Goal: Task Accomplishment & Management: Use online tool/utility

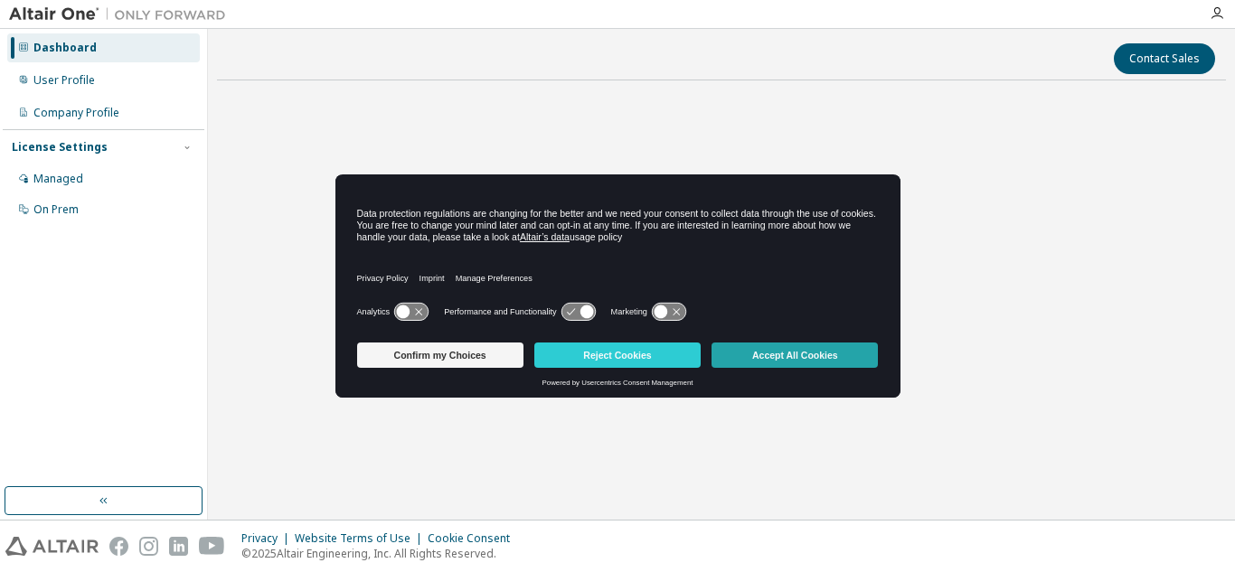
click at [751, 347] on button "Accept All Cookies" at bounding box center [795, 355] width 166 height 25
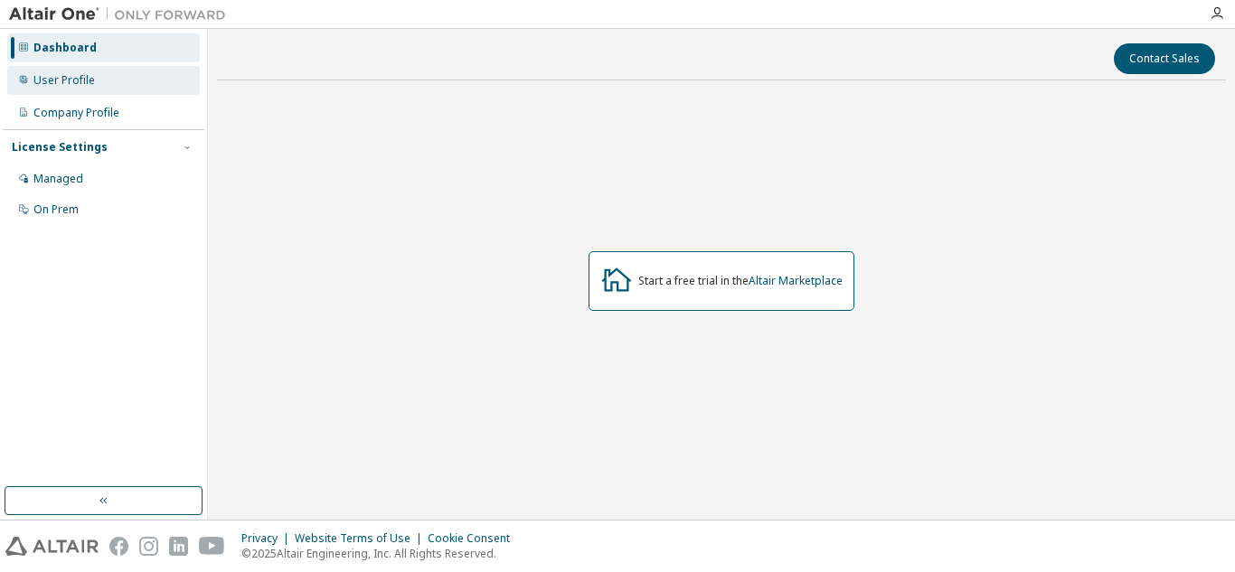
click at [91, 82] on div "User Profile" at bounding box center [63, 80] width 61 height 14
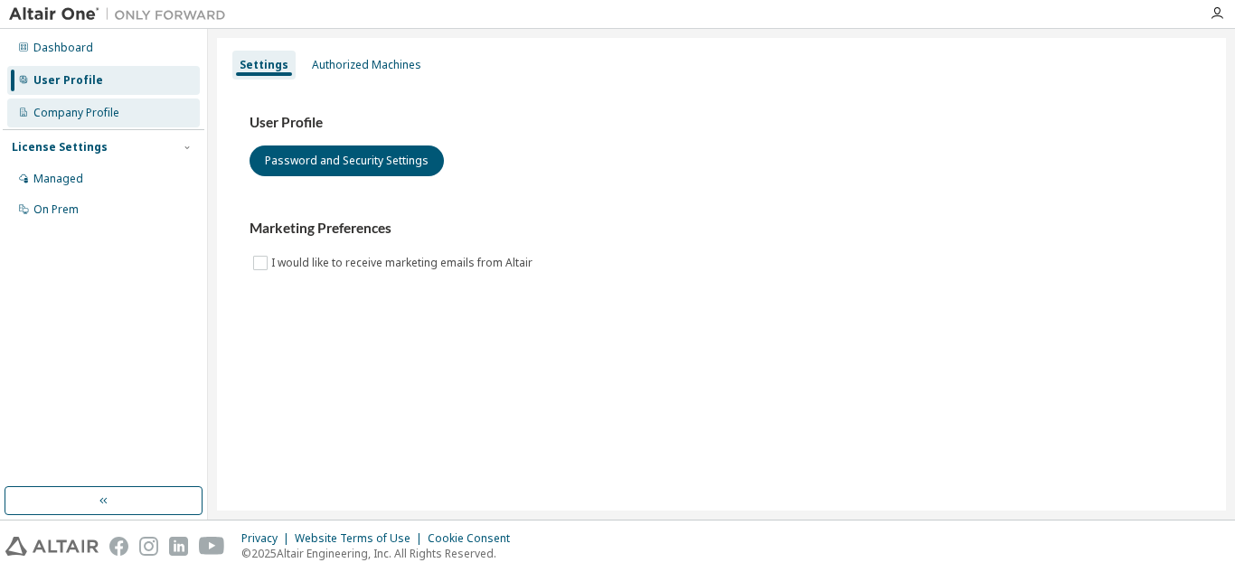
click at [91, 121] on div "Company Profile" at bounding box center [103, 113] width 193 height 29
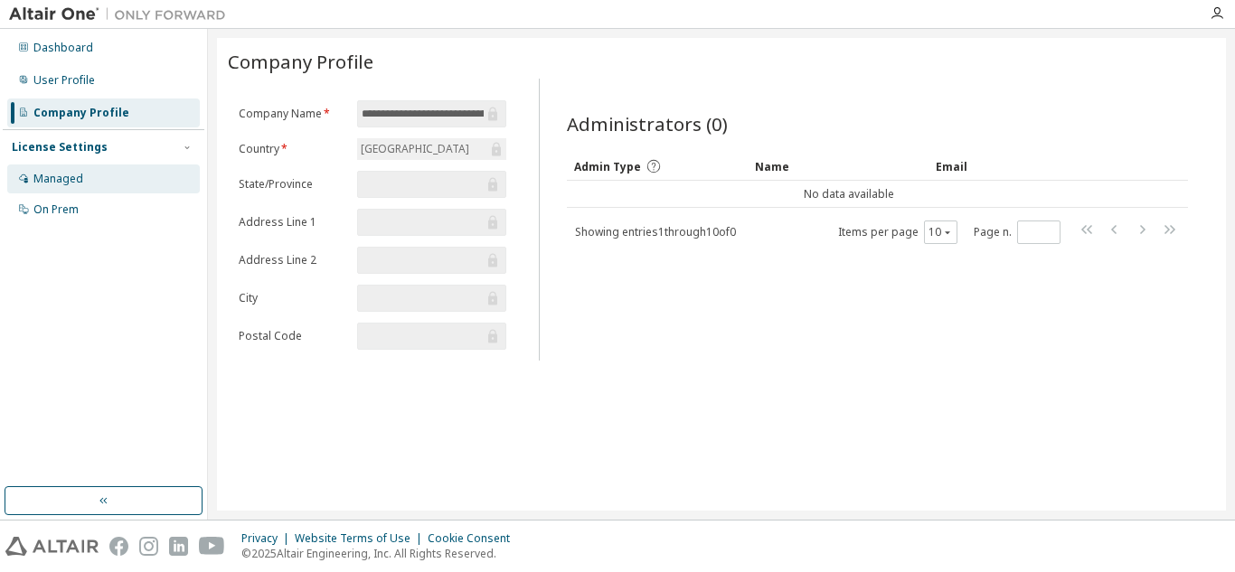
click at [95, 177] on div "Managed" at bounding box center [103, 179] width 193 height 29
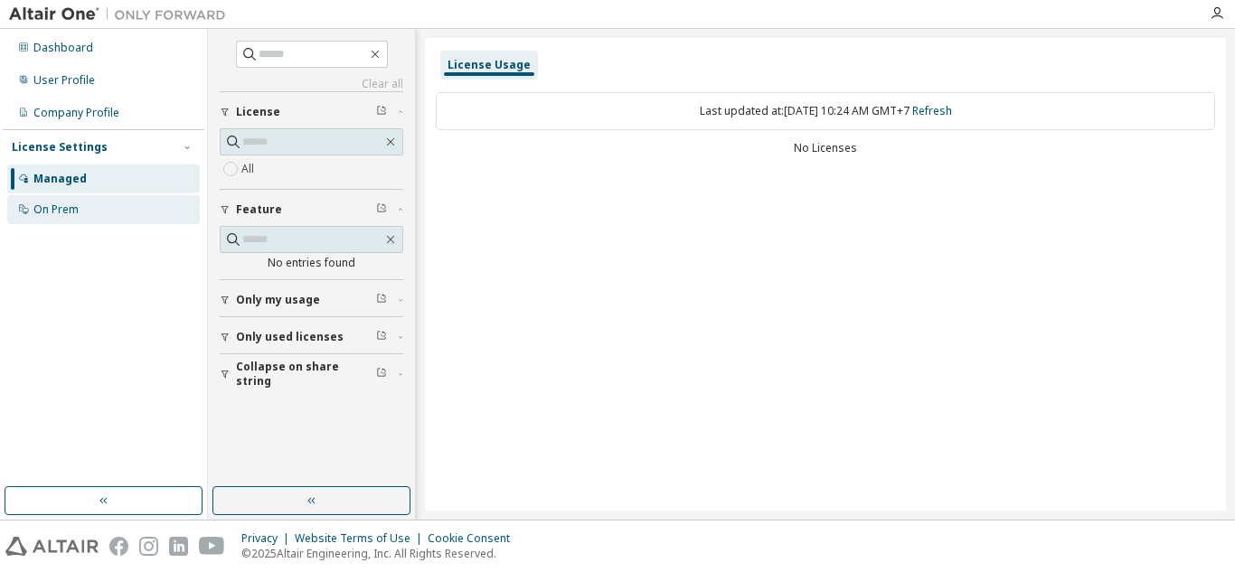
click at [96, 205] on div "On Prem" at bounding box center [103, 209] width 193 height 29
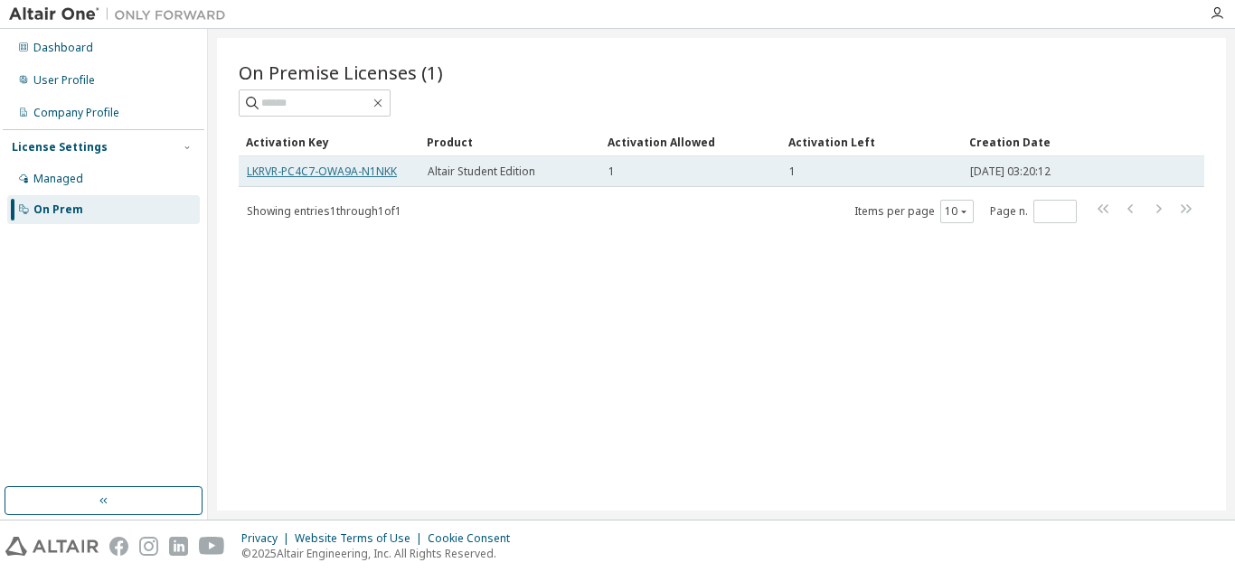
click at [340, 172] on link "LKRVR-PC4C7-OWA9A-N1NKK" at bounding box center [322, 171] width 150 height 15
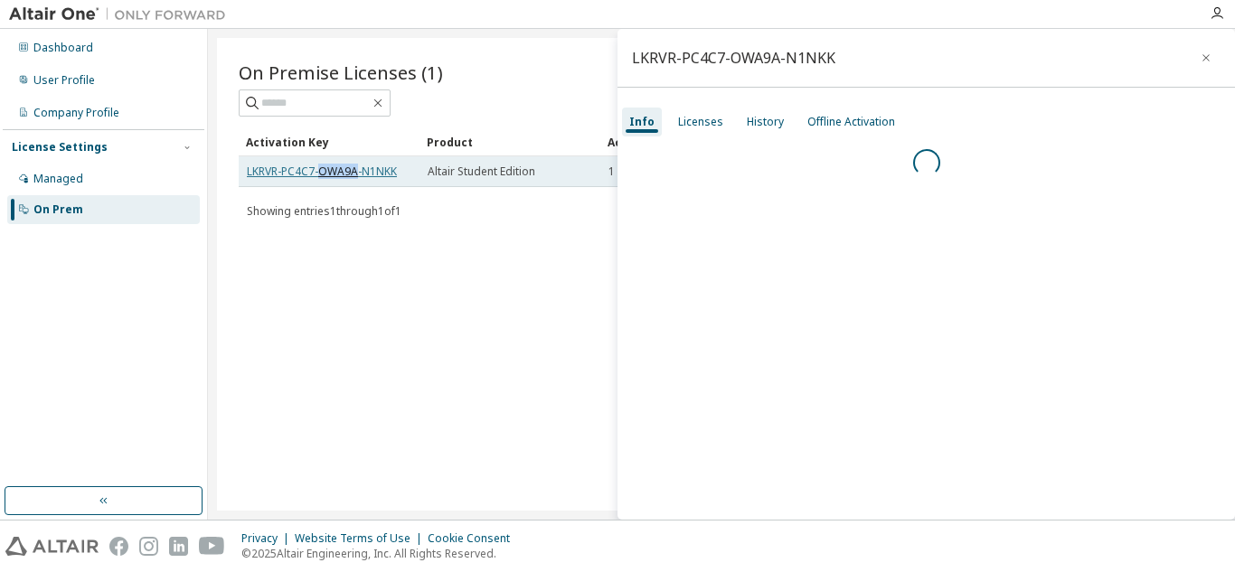
click at [340, 172] on link "LKRVR-PC4C7-OWA9A-N1NKK" at bounding box center [322, 171] width 150 height 15
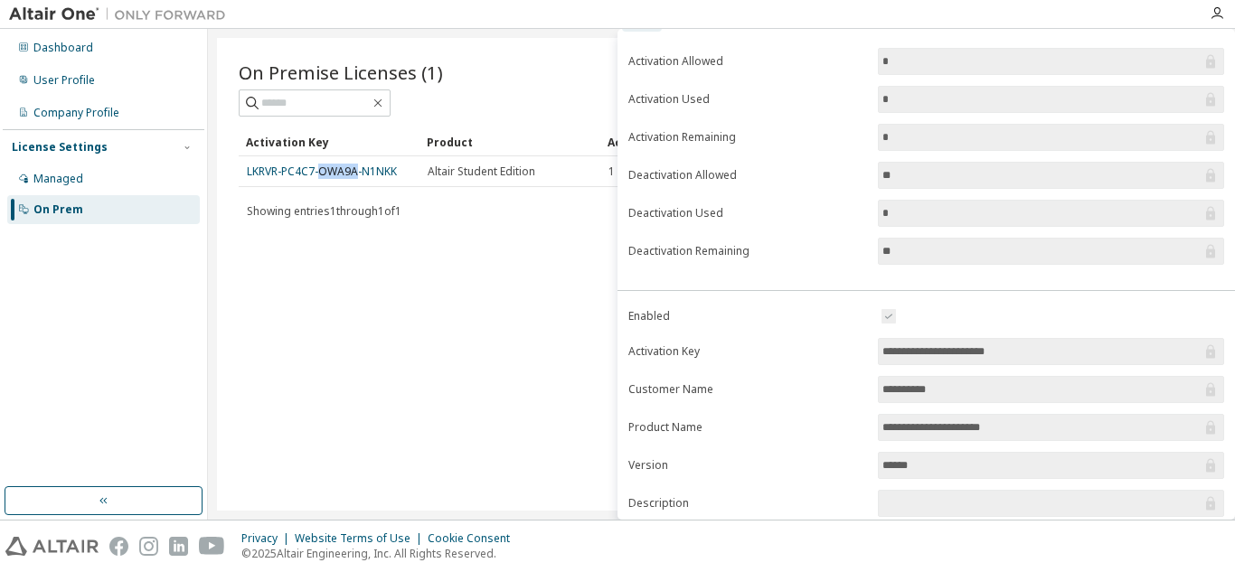
scroll to position [74, 0]
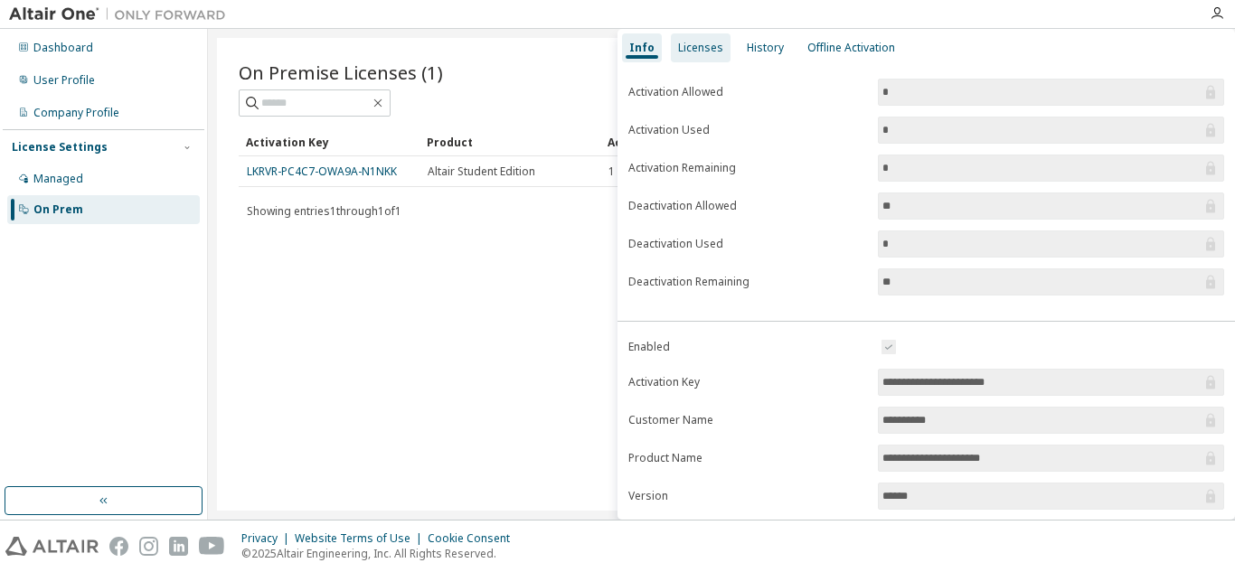
click at [705, 47] on div "Licenses" at bounding box center [700, 48] width 45 height 14
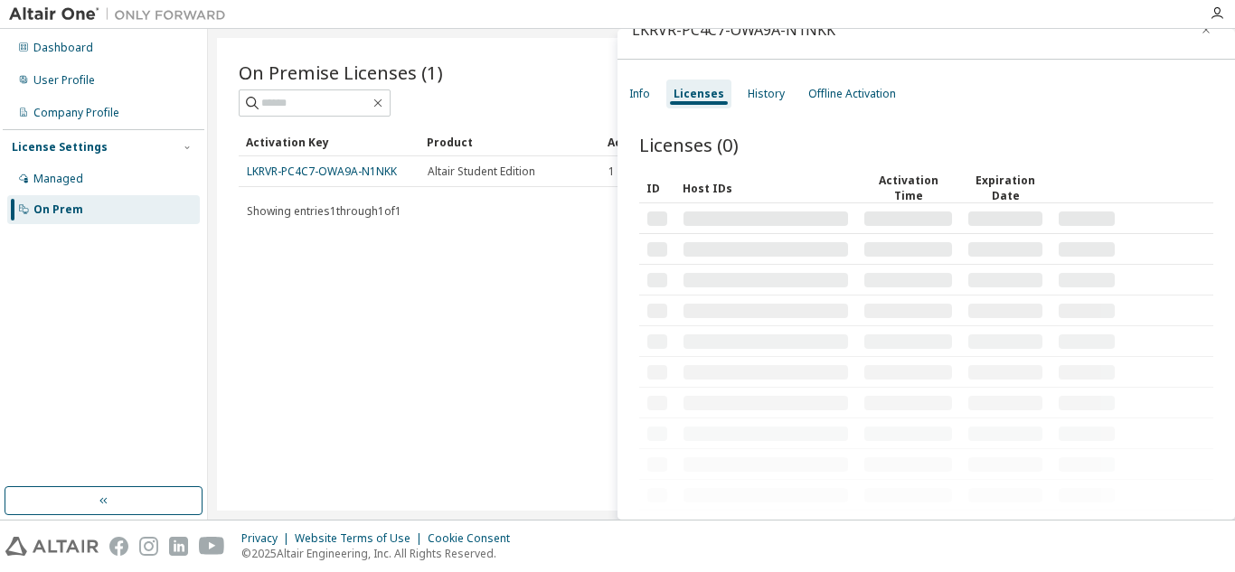
scroll to position [28, 0]
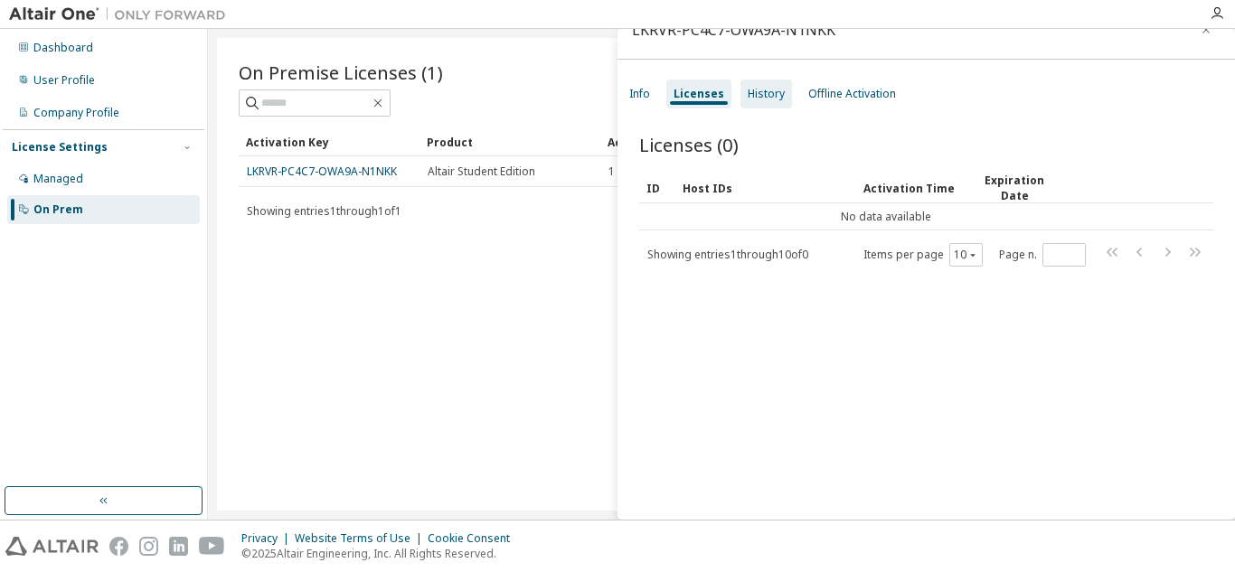
click at [764, 95] on div "History" at bounding box center [766, 94] width 37 height 14
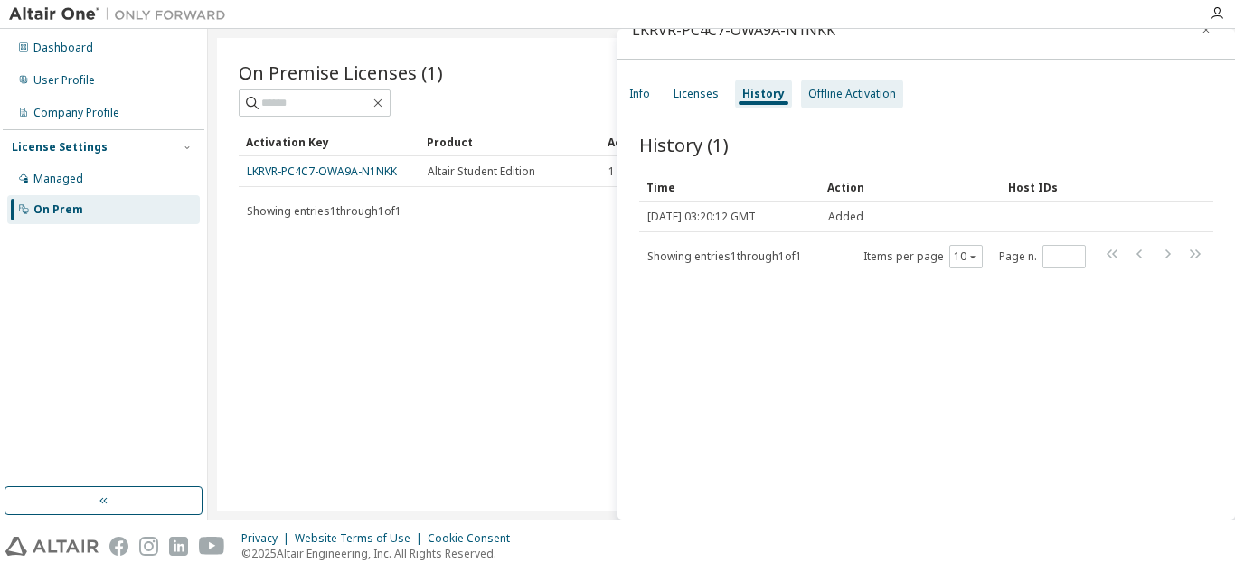
click at [816, 101] on div "Offline Activation" at bounding box center [852, 94] width 102 height 29
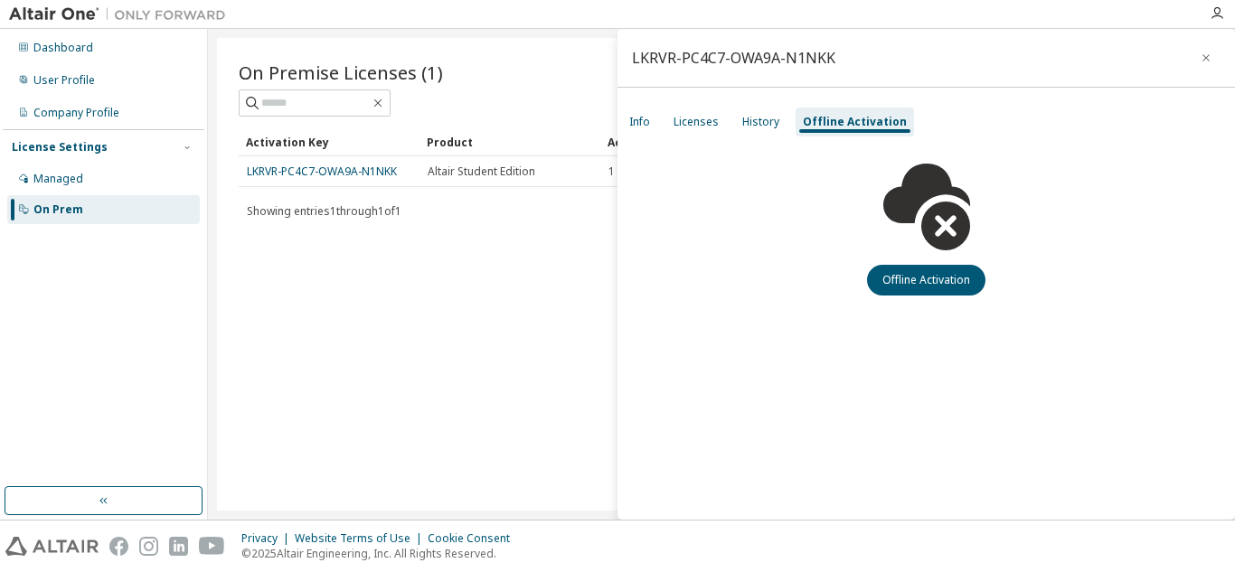
scroll to position [0, 0]
click at [894, 274] on button "Offline Activation" at bounding box center [926, 280] width 118 height 31
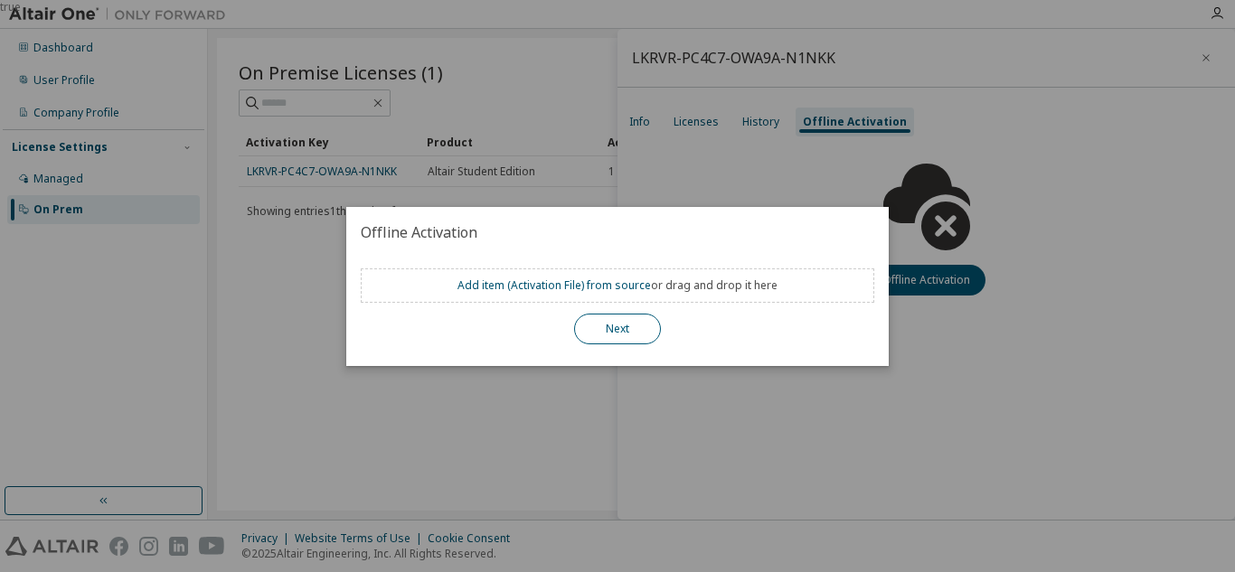
click at [605, 324] on button "Next" at bounding box center [617, 329] width 87 height 31
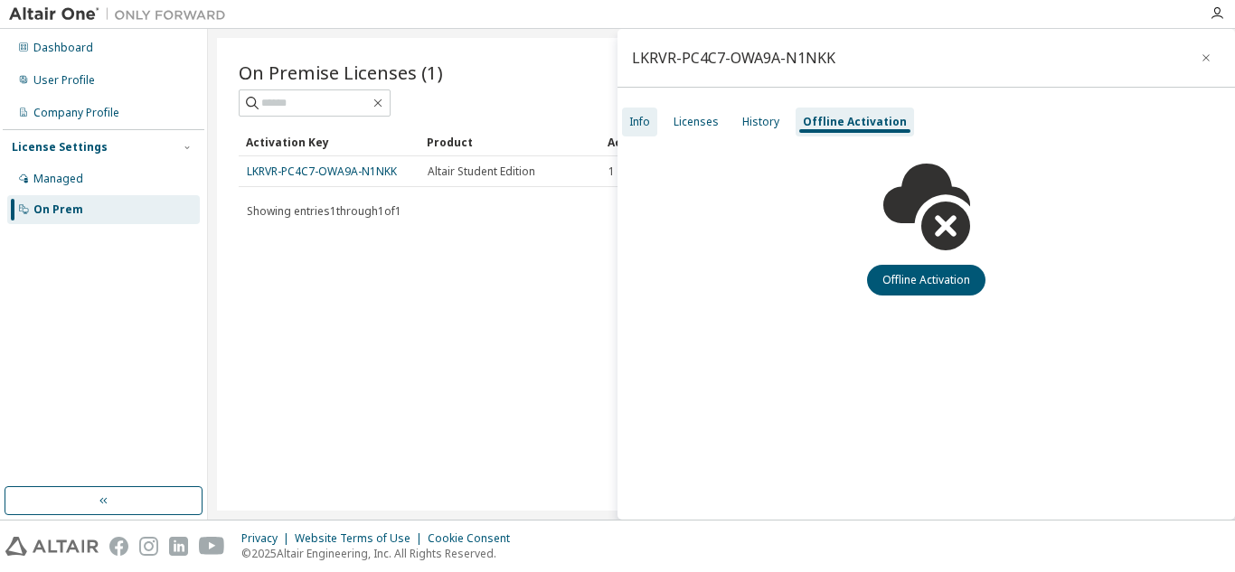
click at [650, 112] on div "Info" at bounding box center [639, 122] width 35 height 29
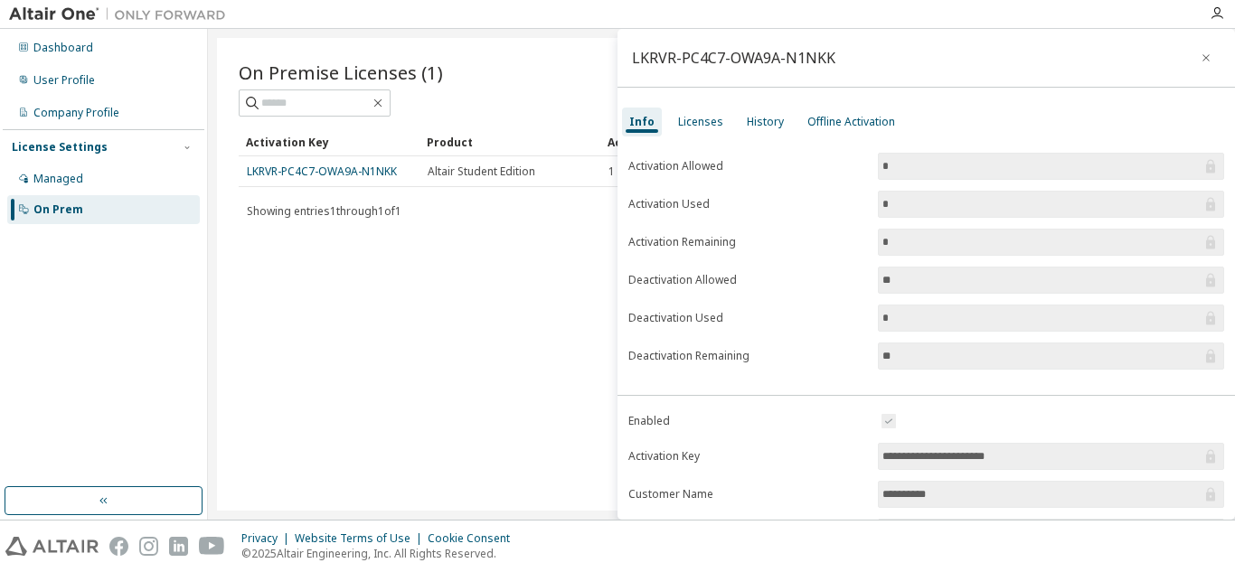
click at [1188, 41] on div "LKRVR-PC4C7-OWA9A-N1NKK" at bounding box center [927, 58] width 618 height 59
click at [1192, 47] on button "button" at bounding box center [1206, 57] width 29 height 29
